Goal: Task Accomplishment & Management: Use online tool/utility

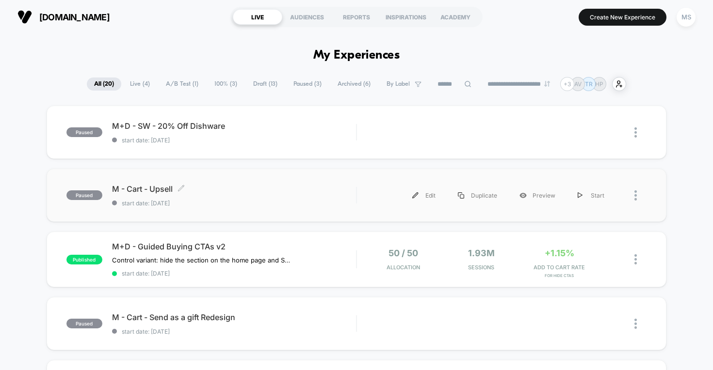
scroll to position [12, 0]
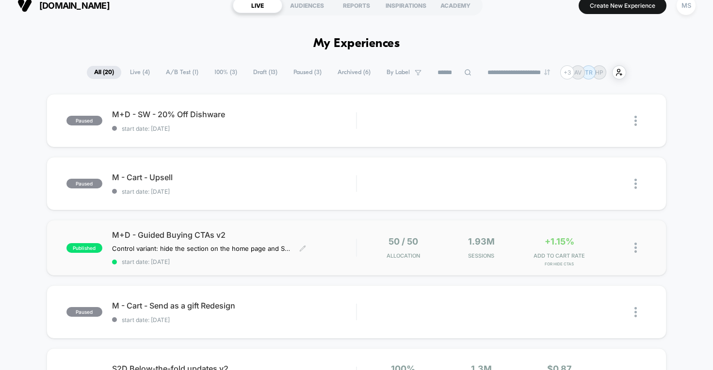
click at [195, 238] on span "M+D - Guided Buying CTAs v2" at bounding box center [234, 235] width 244 height 10
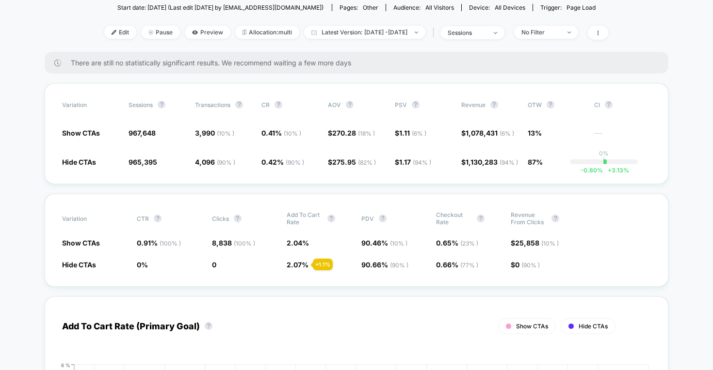
scroll to position [221, 0]
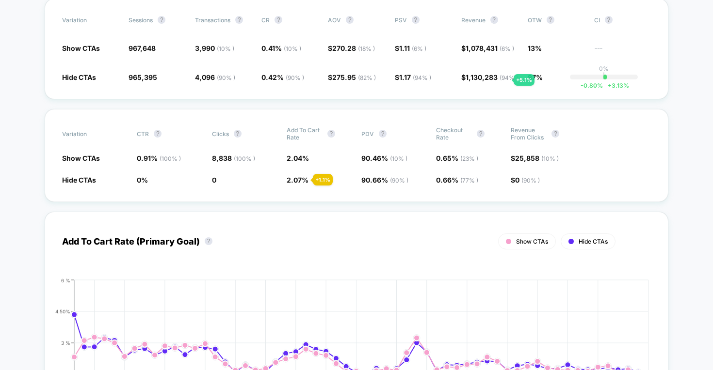
drag, startPoint x: 501, startPoint y: 65, endPoint x: 509, endPoint y: 99, distance: 34.2
click at [508, 97] on div "Variation Sessions ? Transactions ? CR ? AOV ? PSV ? Revenue ? OTW ? CI ? Show …" at bounding box center [357, 49] width 624 height 101
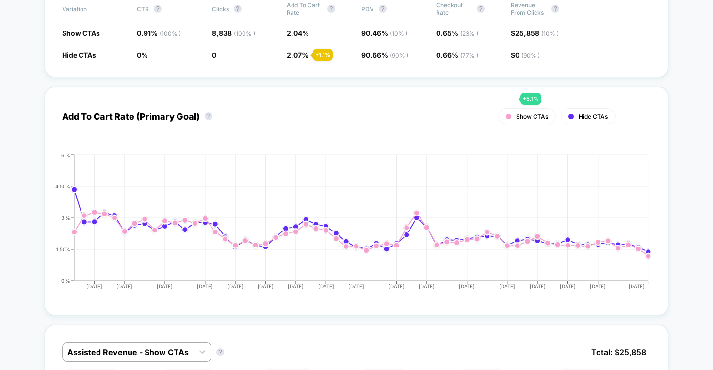
scroll to position [439, 0]
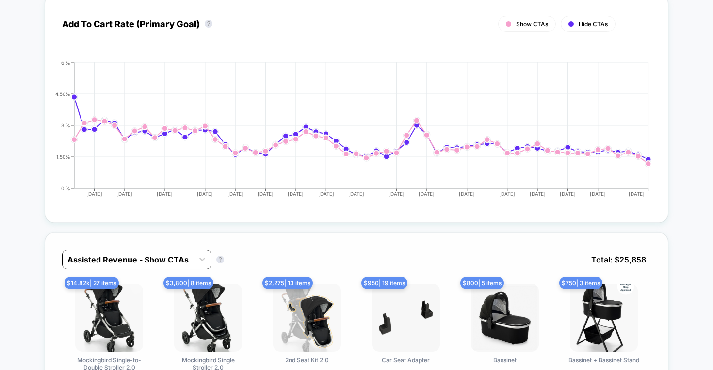
click at [106, 264] on div "Assisted Revenue - Show CTAs" at bounding box center [127, 260] width 121 height 10
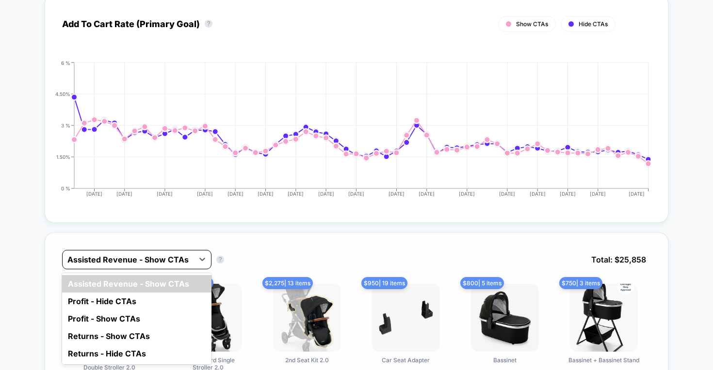
click at [118, 265] on div "Assisted Revenue - Show CTAs" at bounding box center [128, 260] width 131 height 16
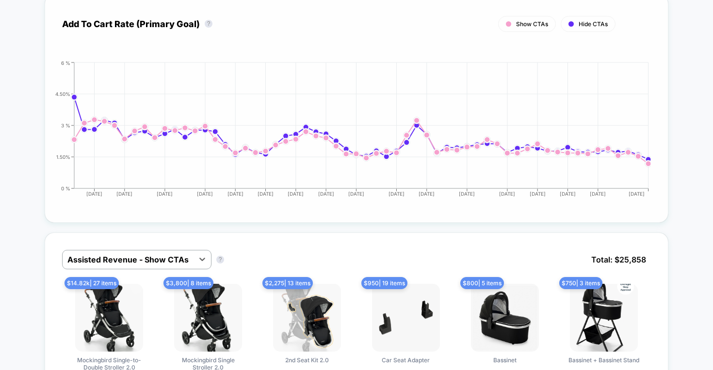
scroll to position [659, 0]
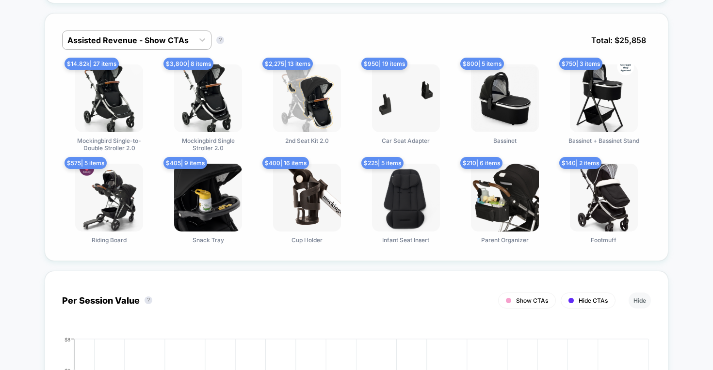
drag, startPoint x: 670, startPoint y: 40, endPoint x: 574, endPoint y: 33, distance: 96.7
click at [574, 33] on div "Assisted Revenue - Show CTAs Assisted Revenue - Show CTAs ? Total: $ 25,858 $ 1…" at bounding box center [357, 137] width 624 height 248
click at [574, 33] on div "Assisted Revenue - Show CTAs Assisted Revenue - Show CTAs ? Total: $ 25,858" at bounding box center [356, 48] width 589 height 34
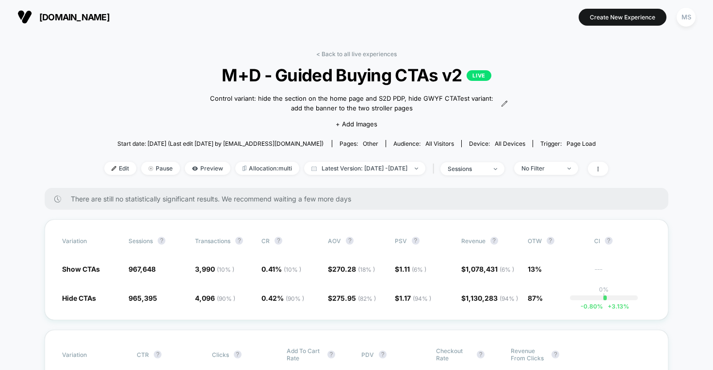
scroll to position [0, 0]
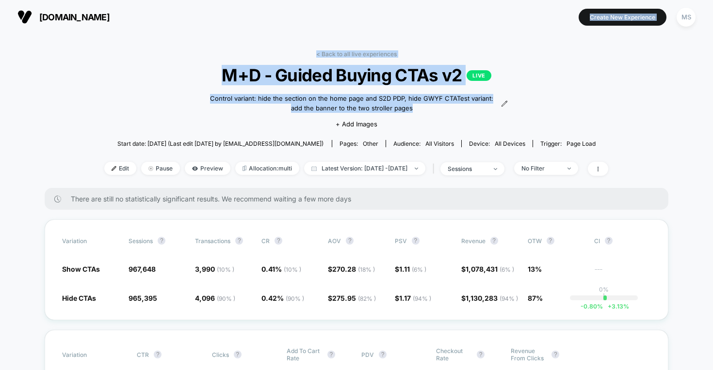
drag, startPoint x: 374, startPoint y: 34, endPoint x: 403, endPoint y: 139, distance: 108.8
click at [402, 139] on div "[DOMAIN_NAME] Create New Experience MS [DOMAIN_NAME] < Back to all live experie…" at bounding box center [356, 185] width 713 height 370
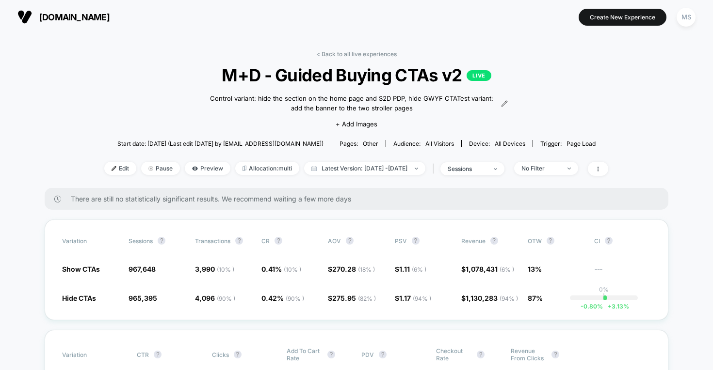
click at [411, 138] on div "Start date: [DATE] (Last edit [DATE] by [EMAIL_ADDRESS][DOMAIN_NAME]) Pages: ot…" at bounding box center [356, 143] width 504 height 17
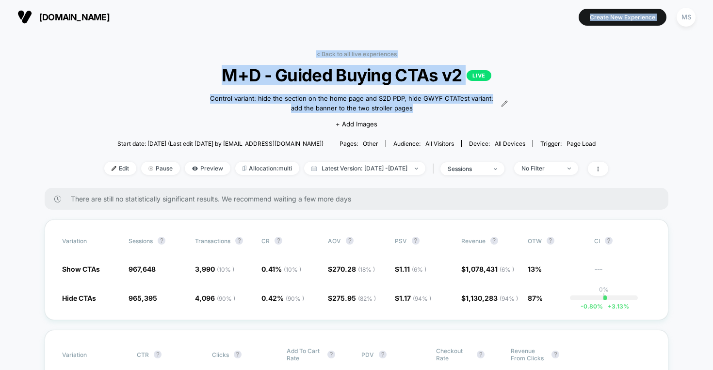
drag, startPoint x: 408, startPoint y: 122, endPoint x: 373, endPoint y: 0, distance: 126.6
click at [373, 1] on div "[DOMAIN_NAME] Create New Experience MS [DOMAIN_NAME] < Back to all live experie…" at bounding box center [356, 185] width 713 height 370
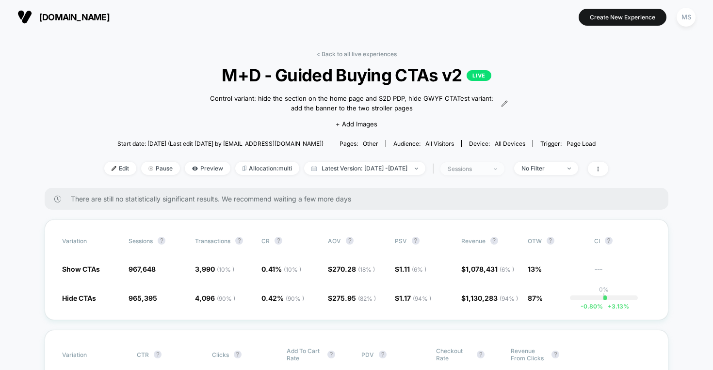
click at [504, 173] on span "sessions" at bounding box center [472, 168] width 64 height 13
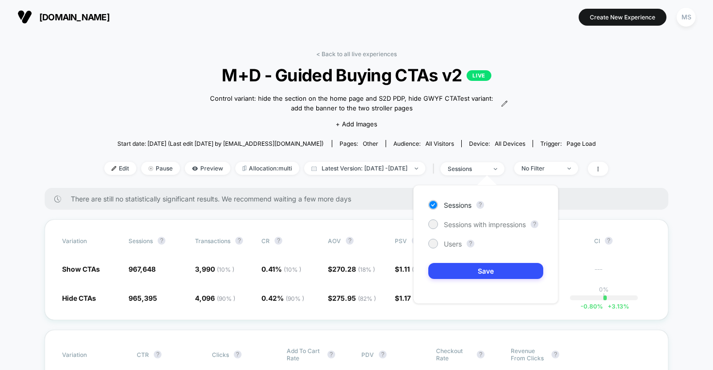
click at [559, 175] on div "Edit Pause Preview Allocation: multi Latest Version: [DATE] - [DATE] | sessions…" at bounding box center [356, 169] width 504 height 14
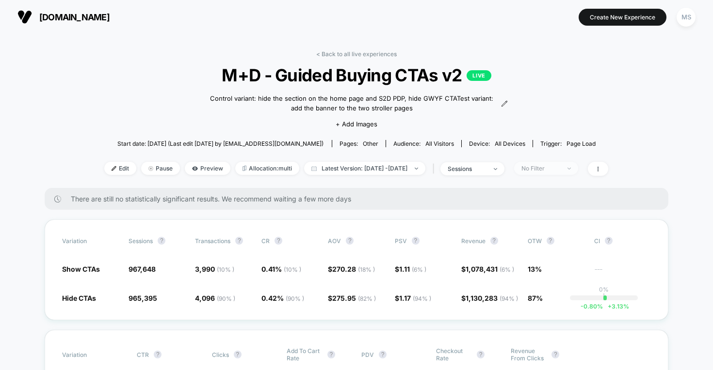
click at [559, 170] on div "No Filter" at bounding box center [540, 168] width 39 height 7
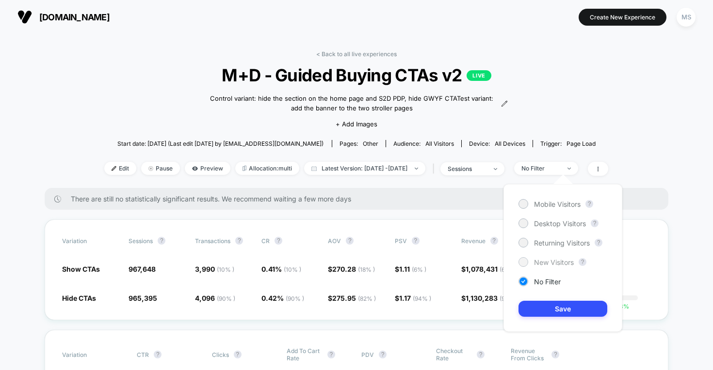
click at [525, 262] on div at bounding box center [522, 261] width 7 height 7
click at [551, 318] on div "Mobile Visitors ? Desktop Visitors ? Returning Visitors ? New Visitors ? No Fil…" at bounding box center [562, 258] width 119 height 148
click at [552, 311] on button "Save" at bounding box center [562, 309] width 89 height 16
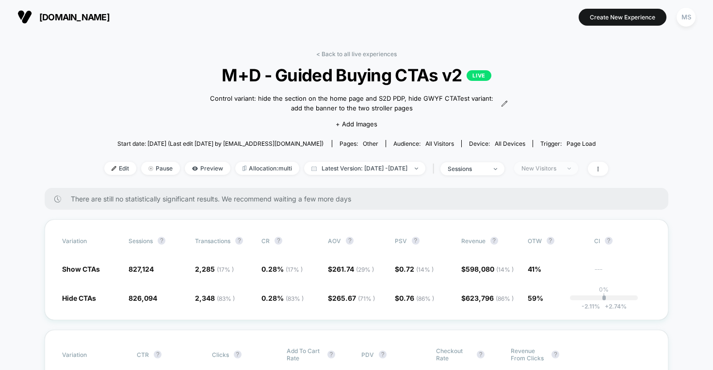
click at [560, 169] on div "New Visitors" at bounding box center [540, 168] width 39 height 7
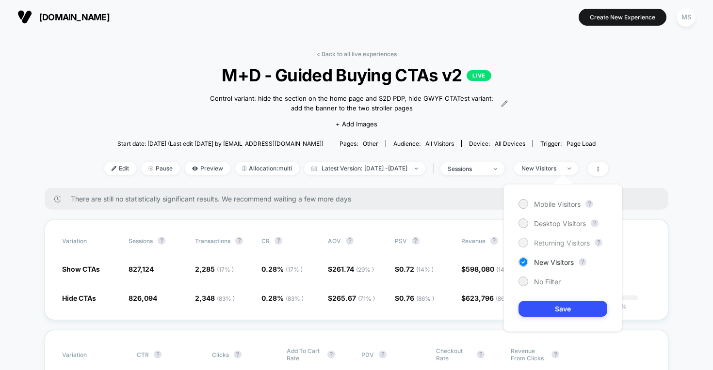
click at [523, 243] on div at bounding box center [522, 242] width 7 height 7
click at [555, 315] on button "Save" at bounding box center [562, 309] width 89 height 16
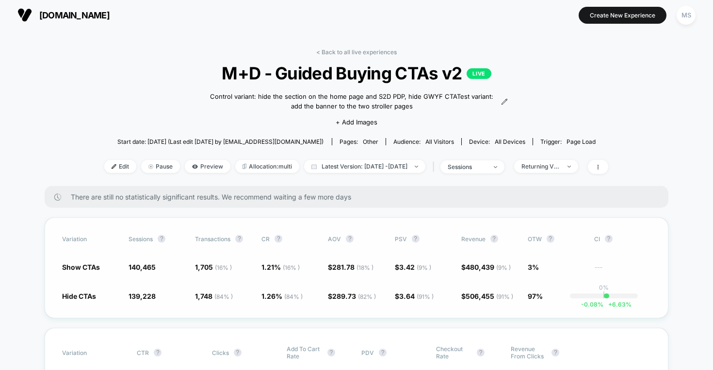
scroll to position [4, 0]
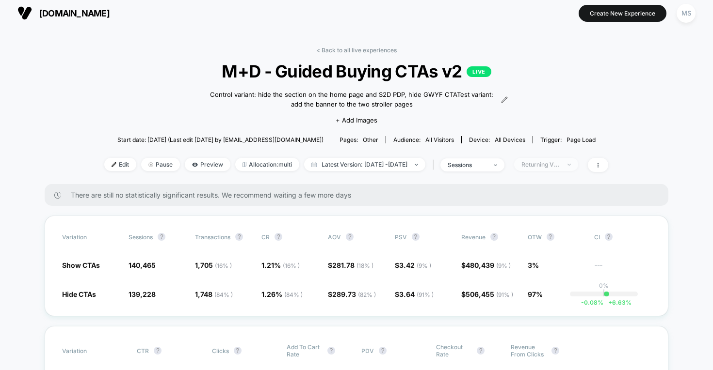
click at [554, 162] on div "Returning Visitors" at bounding box center [540, 164] width 39 height 7
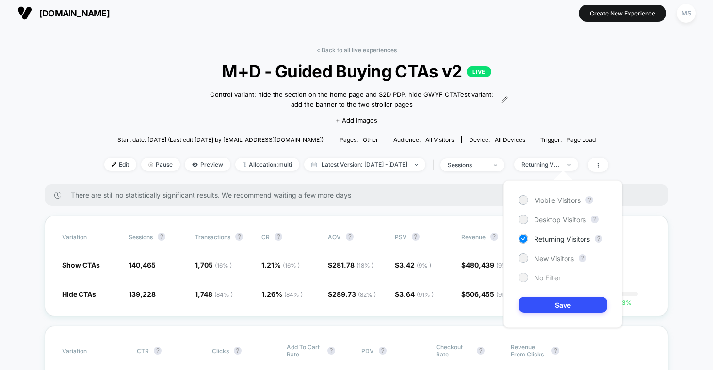
click at [527, 273] on div "No Filter" at bounding box center [539, 278] width 42 height 10
click at [536, 301] on button "Save" at bounding box center [562, 305] width 89 height 16
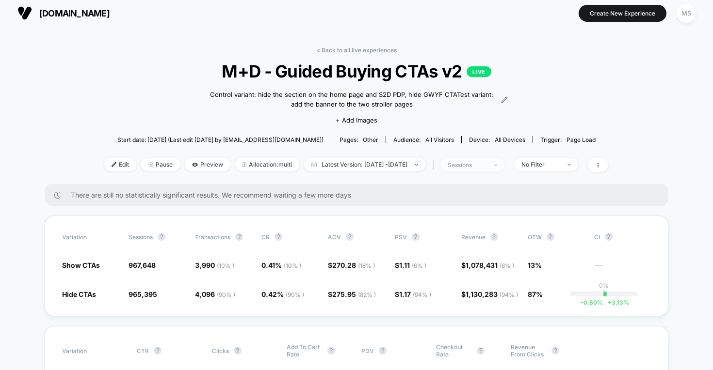
click at [504, 164] on span "sessions" at bounding box center [472, 165] width 64 height 13
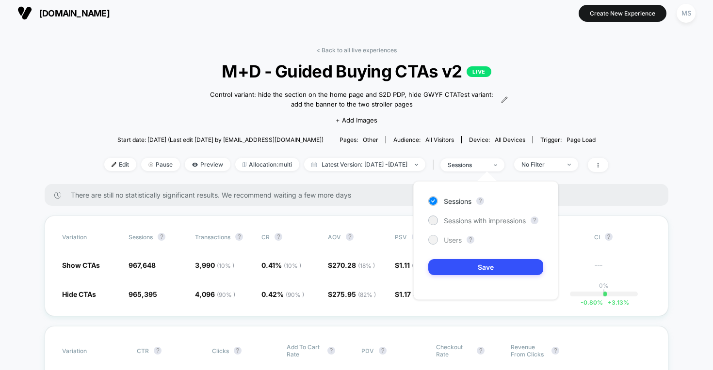
click at [452, 240] on span "Users" at bounding box center [453, 240] width 18 height 8
click at [467, 275] on button "Save" at bounding box center [485, 267] width 115 height 16
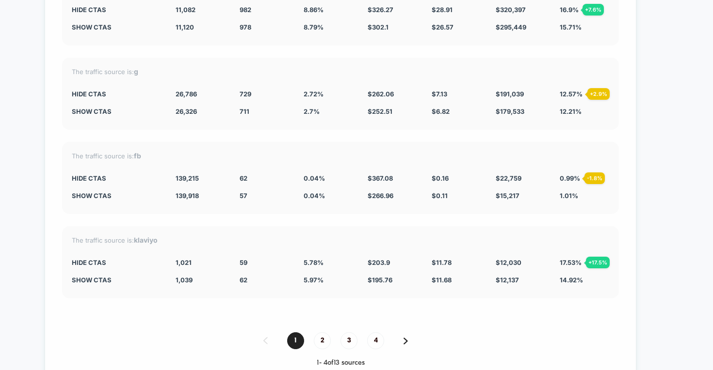
scroll to position [3030, 0]
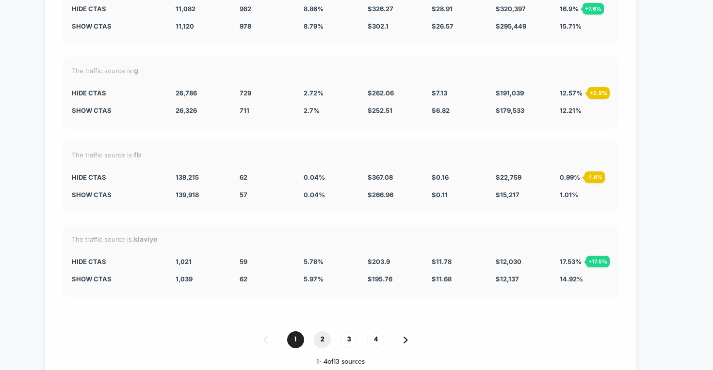
click at [314, 338] on span "2" at bounding box center [322, 340] width 17 height 17
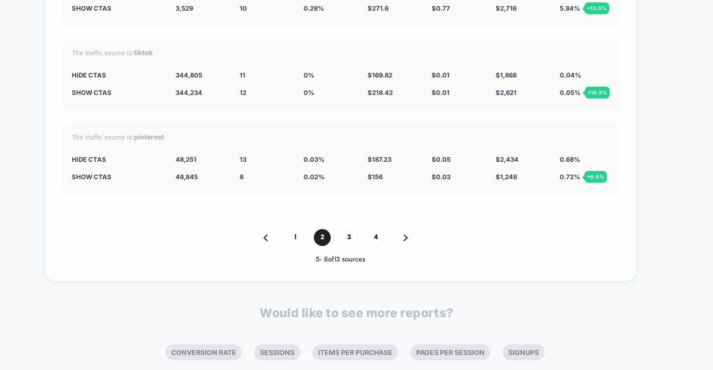
scroll to position [3137, 0]
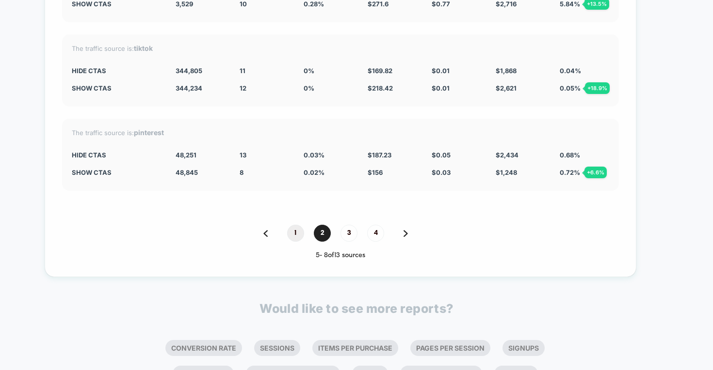
click at [287, 233] on span "1" at bounding box center [295, 233] width 17 height 17
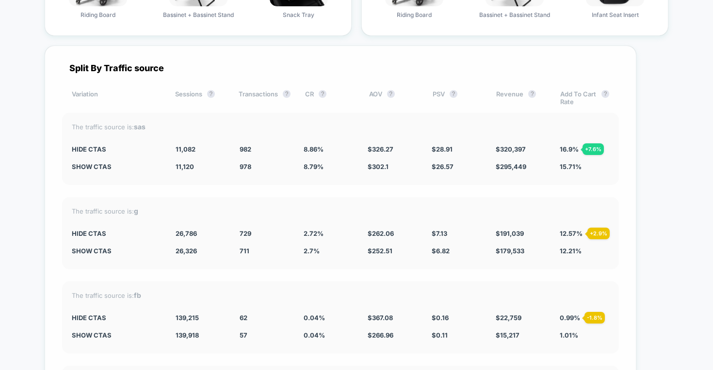
scroll to position [2889, 0]
drag, startPoint x: 228, startPoint y: 124, endPoint x: 255, endPoint y: 350, distance: 227.5
click at [255, 350] on div "Split By Traffic source Variation Sessions ? Transactions ? CR ? AOV ? PSV ? Re…" at bounding box center [341, 286] width 592 height 479
drag, startPoint x: 235, startPoint y: 340, endPoint x: 257, endPoint y: 298, distance: 47.1
click at [256, 300] on div "The traffic source is: fb Hide CTAs 139,215 - 0.50 % 62 + 9.3 % 0.04 % + 9.3 % …" at bounding box center [340, 319] width 557 height 72
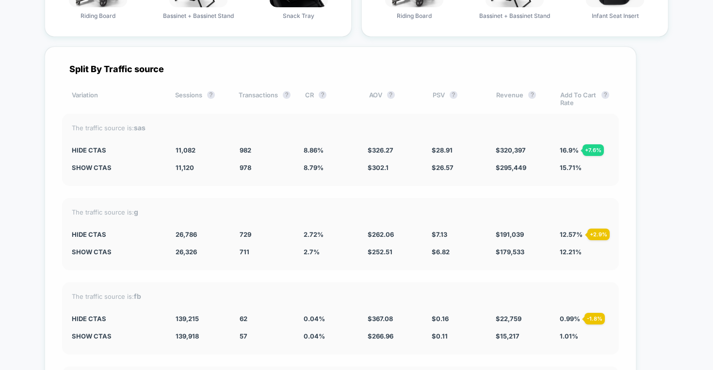
click at [257, 298] on div "The traffic source is: fb" at bounding box center [340, 296] width 537 height 8
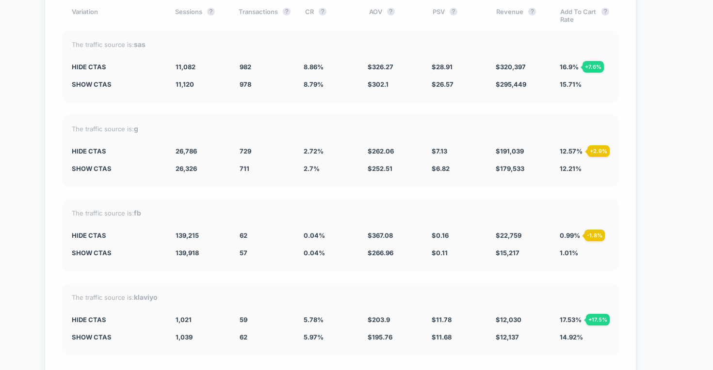
scroll to position [2971, 0]
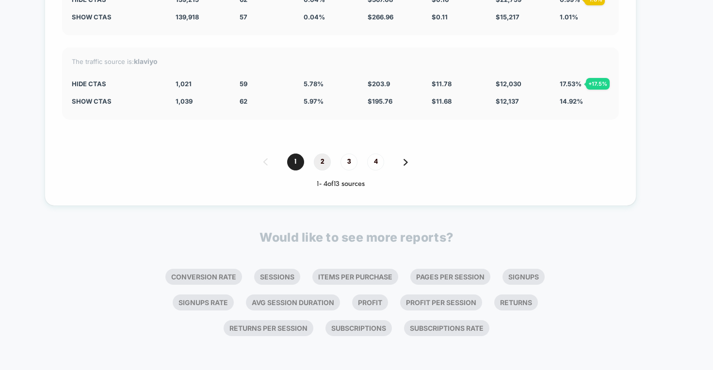
click at [314, 169] on span "2" at bounding box center [322, 162] width 17 height 17
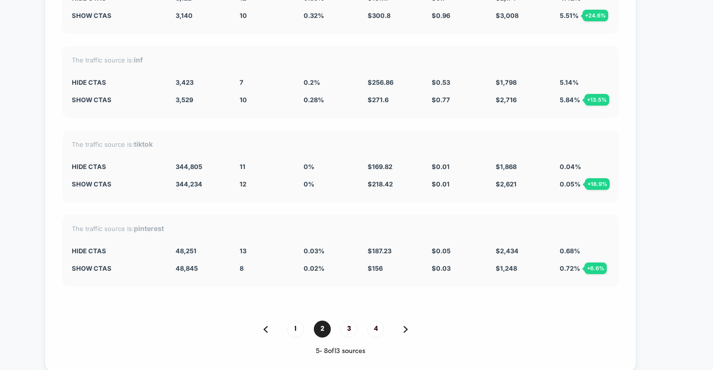
scroll to position [3203, 0]
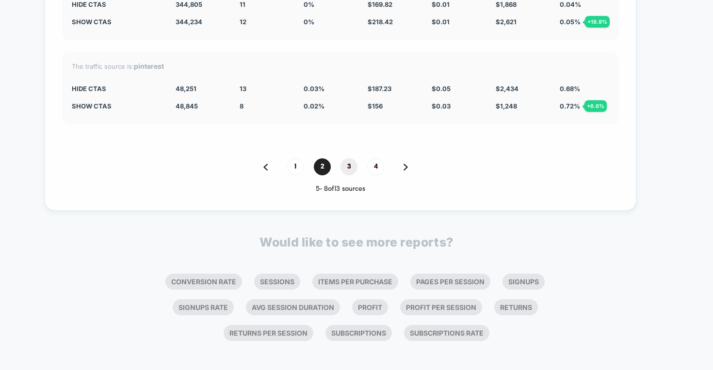
click at [340, 163] on span "3" at bounding box center [348, 167] width 17 height 17
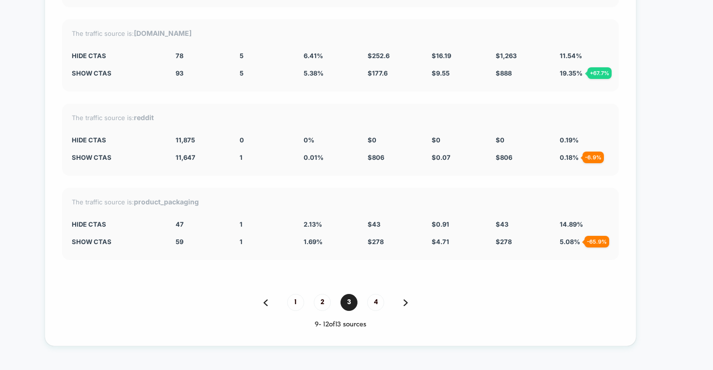
scroll to position [3069, 0]
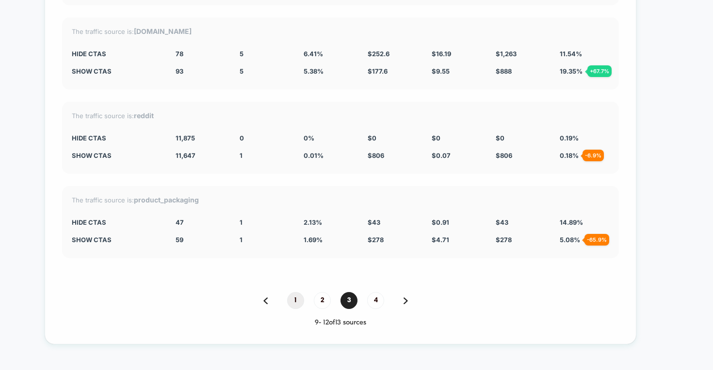
click at [288, 303] on span "1" at bounding box center [295, 300] width 17 height 17
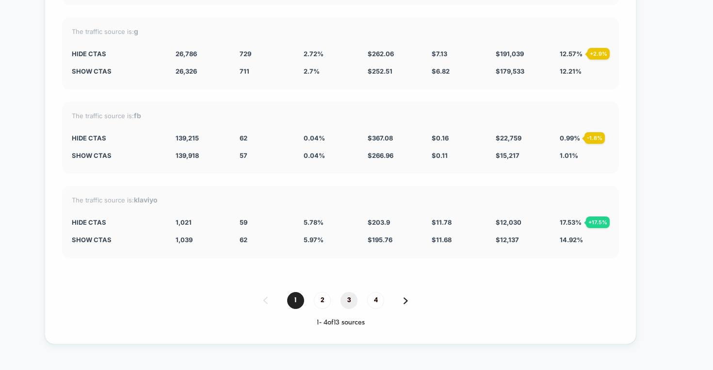
click at [340, 301] on span "3" at bounding box center [348, 300] width 17 height 17
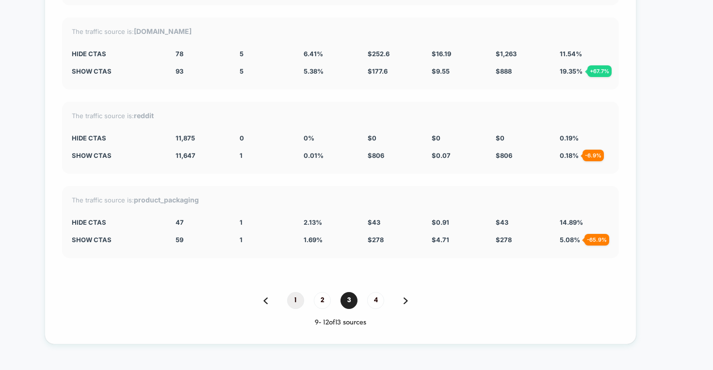
click at [287, 304] on span "1" at bounding box center [295, 300] width 17 height 17
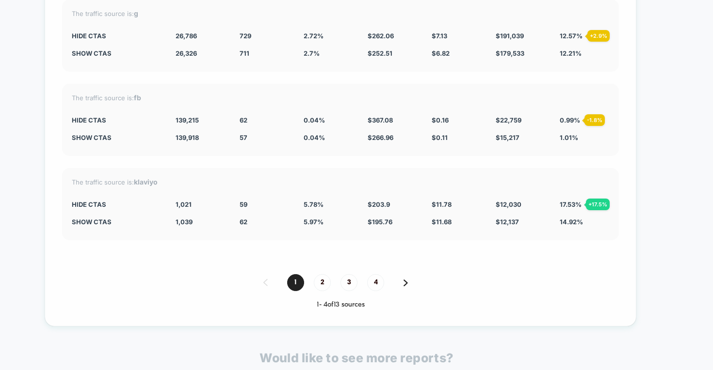
scroll to position [3094, 0]
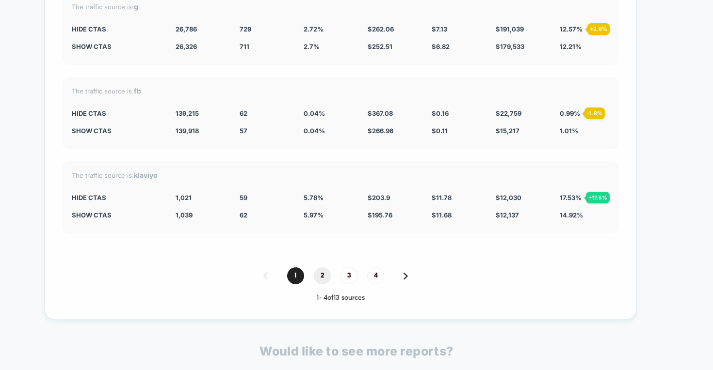
click at [317, 274] on span "2" at bounding box center [322, 276] width 17 height 17
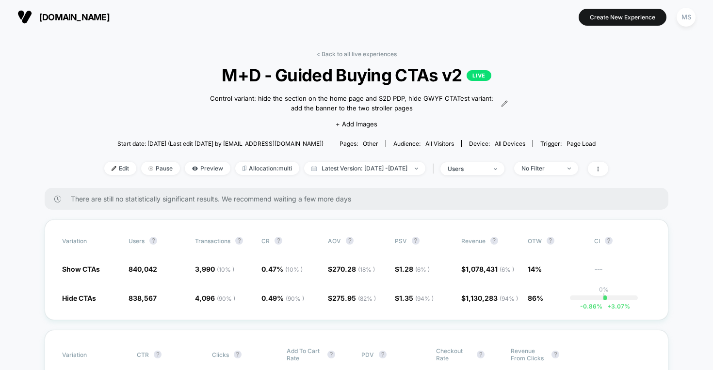
scroll to position [0, 0]
